Goal: Check status: Check status

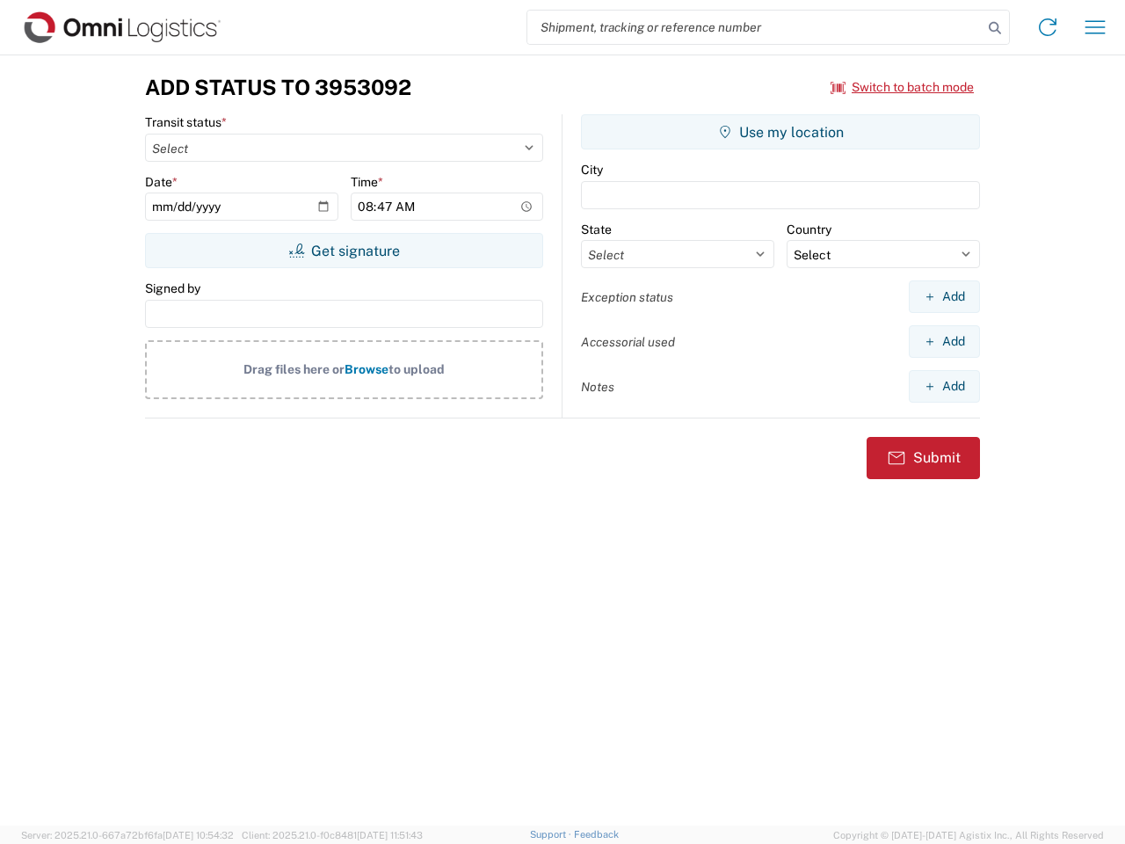
click at [755, 27] on input "search" at bounding box center [754, 27] width 455 height 33
click at [995, 28] on icon at bounding box center [994, 28] width 25 height 25
click at [1047, 27] on icon at bounding box center [1047, 27] width 28 height 28
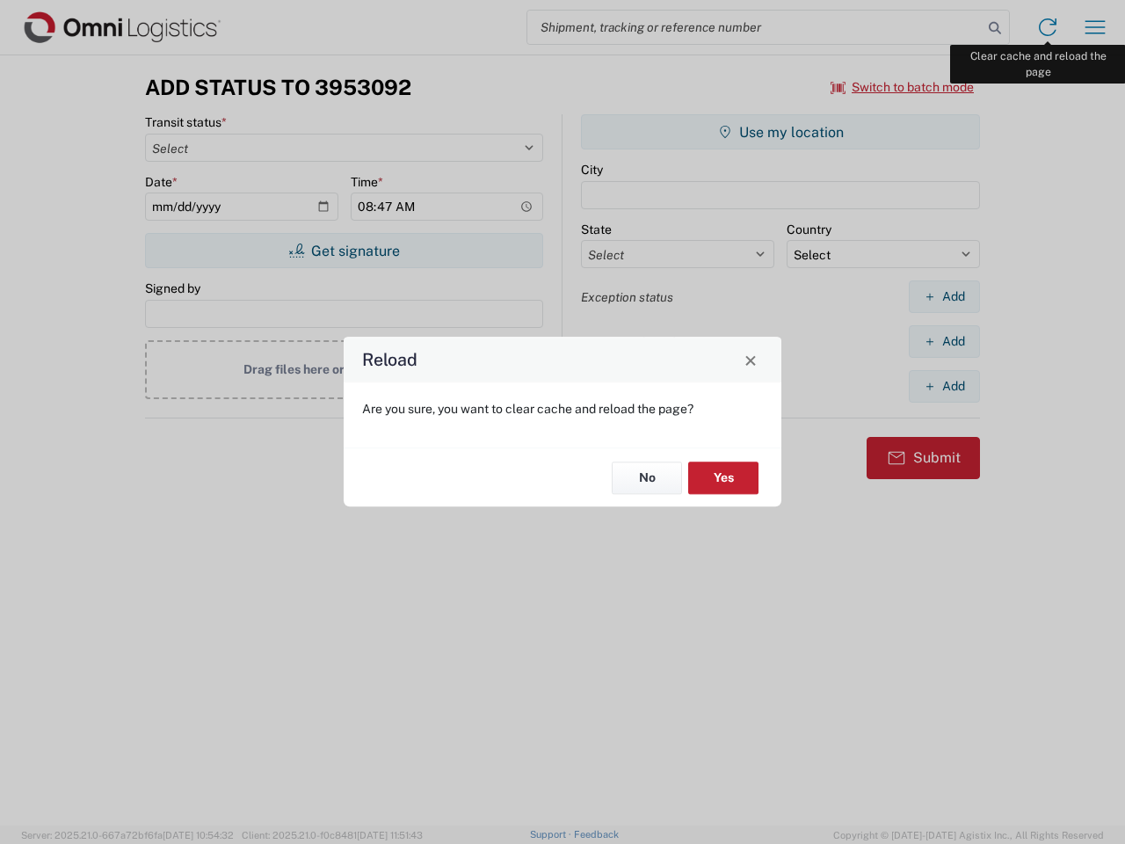
click at [1095, 27] on div "Reload Are you sure, you want to clear cache and reload the page? No Yes" at bounding box center [562, 422] width 1125 height 844
click at [902, 87] on div "Reload Are you sure, you want to clear cache and reload the page? No Yes" at bounding box center [562, 422] width 1125 height 844
click at [344, 250] on div "Reload Are you sure, you want to clear cache and reload the page? No Yes" at bounding box center [562, 422] width 1125 height 844
click at [780, 132] on div "Reload Are you sure, you want to clear cache and reload the page? No Yes" at bounding box center [562, 422] width 1125 height 844
click at [944, 296] on div "Reload Are you sure, you want to clear cache and reload the page? No Yes" at bounding box center [562, 422] width 1125 height 844
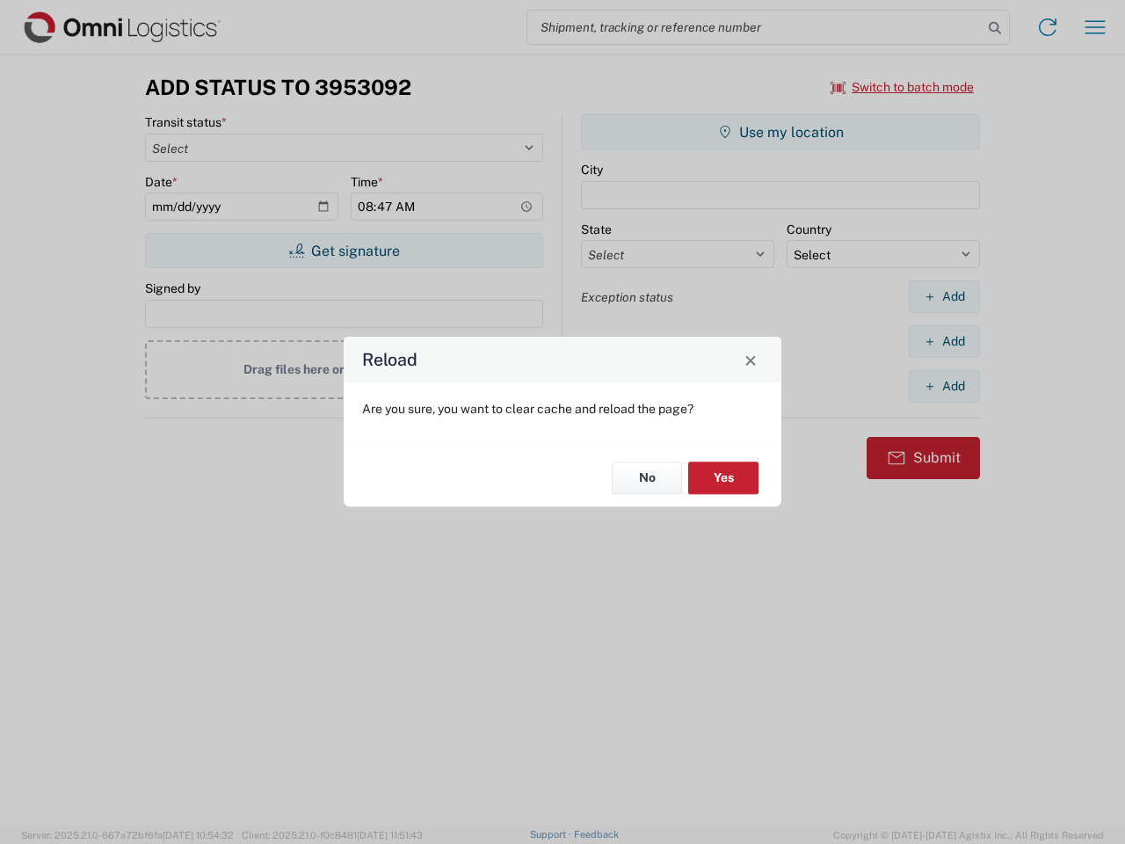
click at [944, 341] on div "Reload Are you sure, you want to clear cache and reload the page? No Yes" at bounding box center [562, 422] width 1125 height 844
click at [944, 386] on div "Reload Are you sure, you want to clear cache and reload the page? No Yes" at bounding box center [562, 422] width 1125 height 844
